Goal: Information Seeking & Learning: Learn about a topic

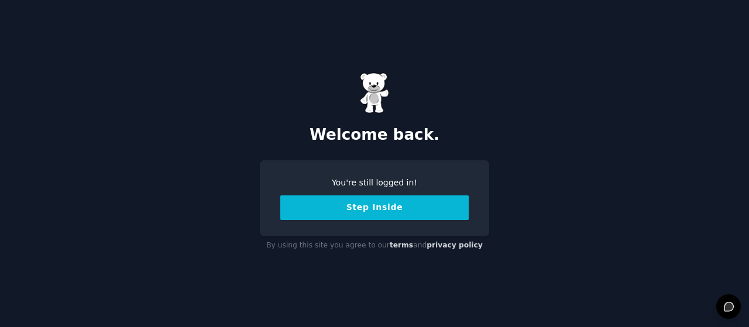
click at [423, 197] on button "Step Inside" at bounding box center [374, 207] width 188 height 25
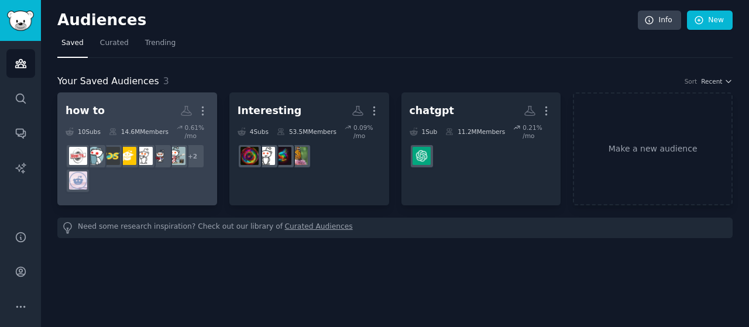
click at [153, 170] on div "+ 2" at bounding box center [137, 168] width 143 height 49
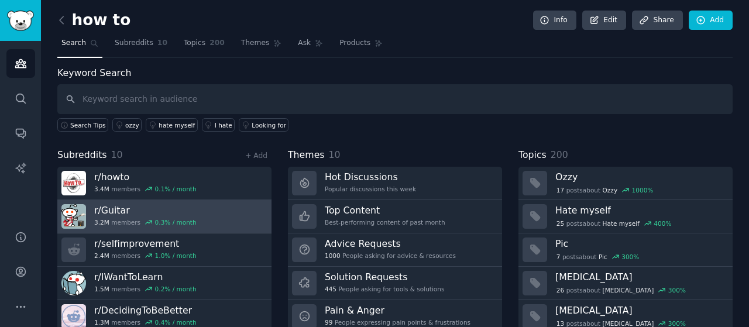
scroll to position [74, 0]
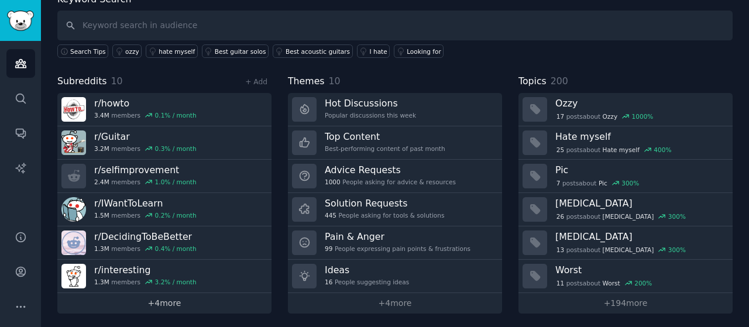
click at [179, 298] on link "+ 4 more" at bounding box center [164, 303] width 214 height 20
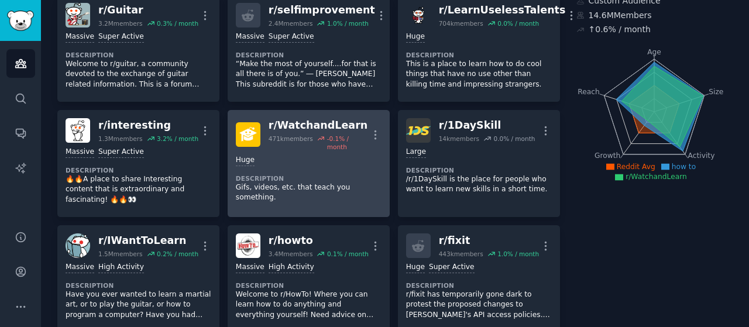
scroll to position [13, 0]
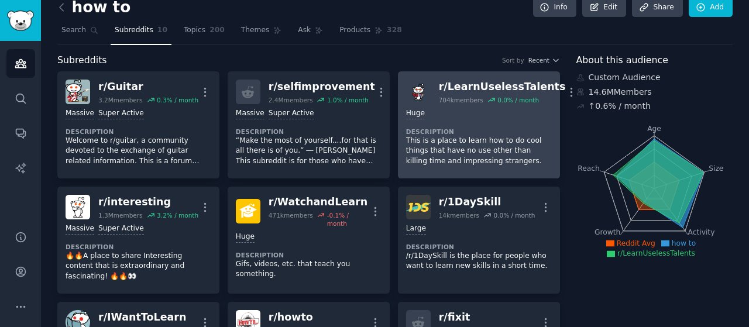
click at [442, 136] on p "This is a place to learn how to do cool things that have no use other than kill…" at bounding box center [479, 151] width 146 height 31
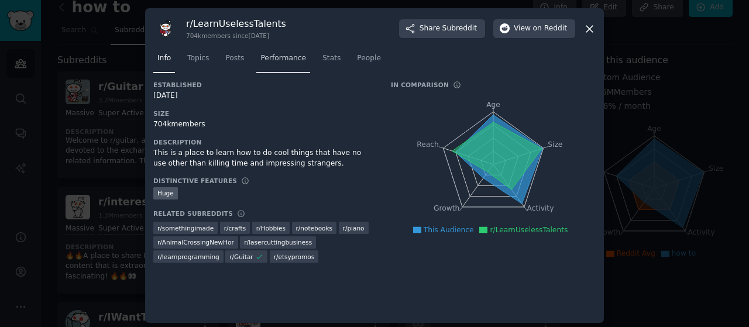
click at [283, 62] on span "Performance" at bounding box center [283, 58] width 46 height 11
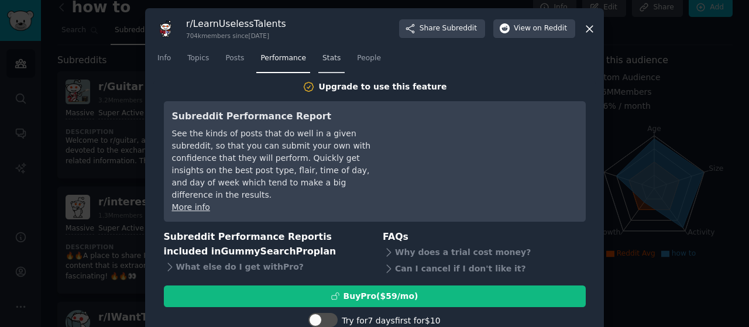
click at [332, 61] on link "Stats" at bounding box center [331, 61] width 26 height 24
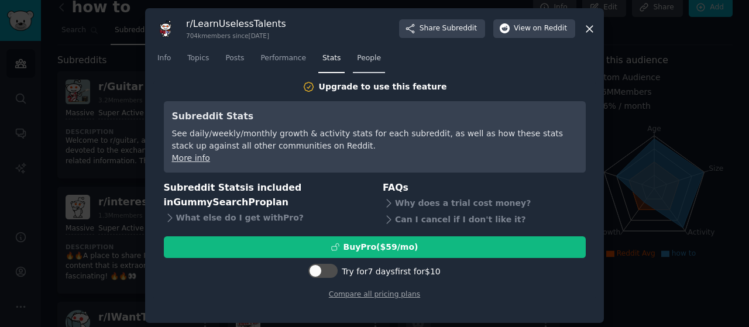
click at [369, 53] on link "People" at bounding box center [369, 61] width 32 height 24
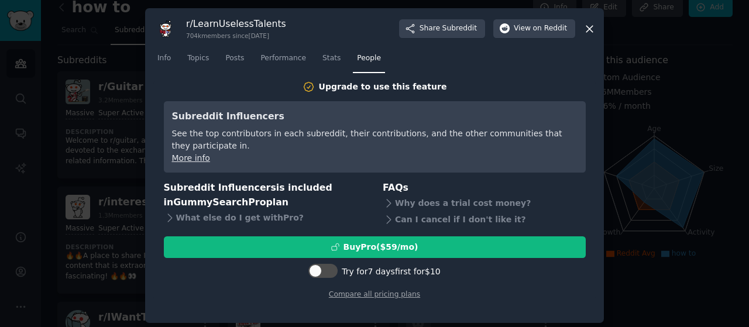
click at [674, 129] on div at bounding box center [374, 163] width 749 height 327
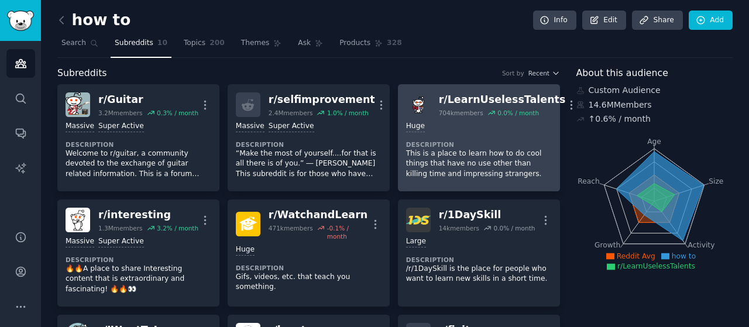
click at [438, 151] on p "This is a place to learn how to do cool things that have no use other than kill…" at bounding box center [479, 164] width 146 height 31
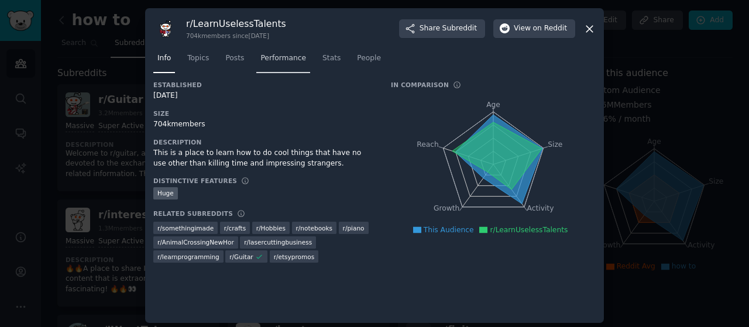
click at [260, 53] on span "Performance" at bounding box center [283, 58] width 46 height 11
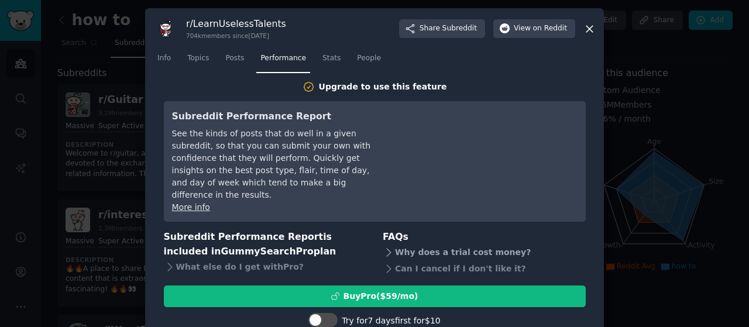
click at [385, 246] on icon at bounding box center [389, 252] width 12 height 12
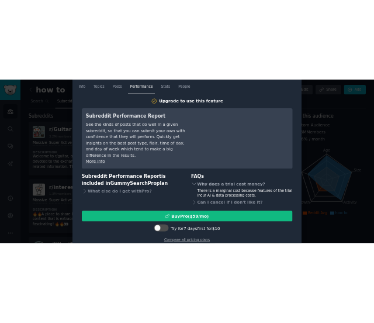
scroll to position [45, 0]
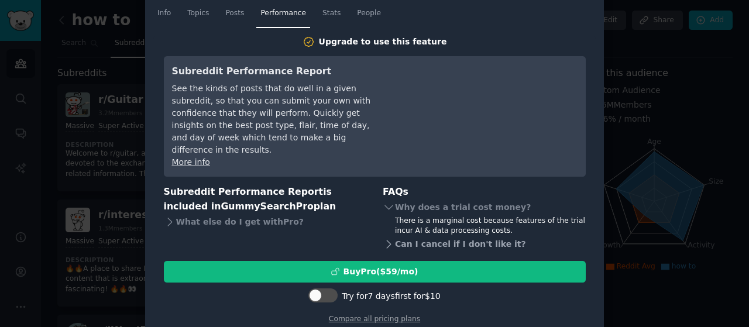
click at [387, 239] on div "Can I cancel if I don't like it?" at bounding box center [484, 244] width 203 height 16
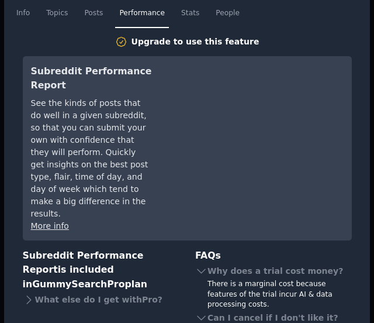
scroll to position [0, 0]
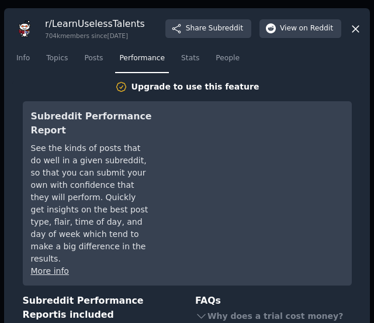
click at [355, 32] on icon at bounding box center [356, 29] width 12 height 12
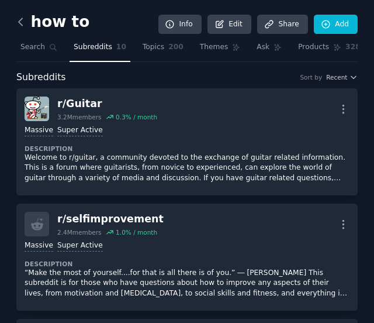
click at [19, 20] on icon at bounding box center [21, 22] width 12 height 12
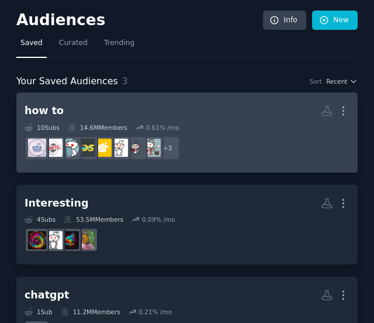
click at [70, 113] on h2 "how to More" at bounding box center [187, 111] width 325 height 20
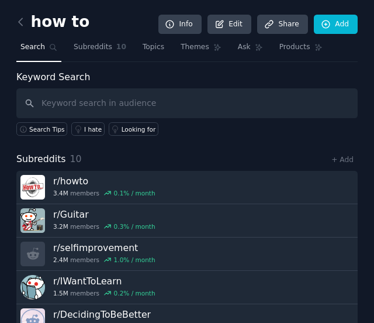
scroll to position [85, 0]
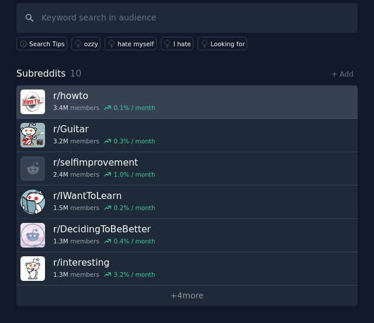
click at [77, 106] on div "3.4M members 0.1 % / month" at bounding box center [104, 108] width 102 height 8
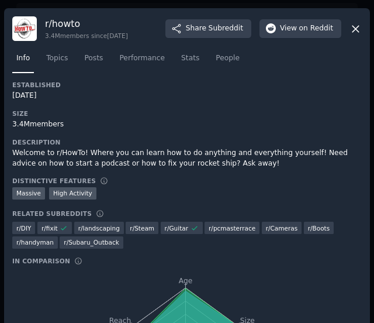
click at [355, 29] on icon at bounding box center [356, 29] width 12 height 12
